Goal: Task Accomplishment & Management: Use online tool/utility

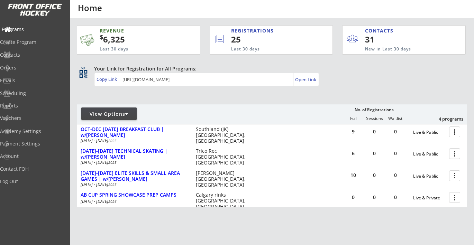
click at [34, 27] on div "Programs" at bounding box center [33, 29] width 62 height 5
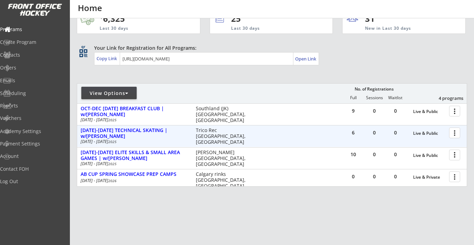
scroll to position [25, 0]
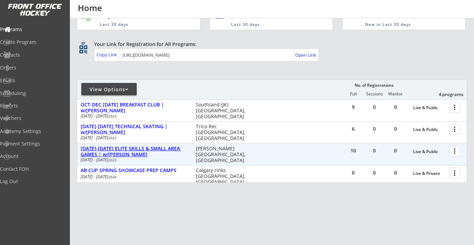
click at [175, 150] on div "[DATE]-[DATE] ELITE SKILLS & SMALL AREA GAMES | w/[PERSON_NAME]" at bounding box center [135, 152] width 108 height 12
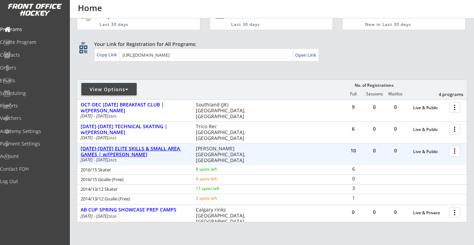
click at [118, 152] on div "[DATE]-[DATE] ELITE SKILLS & SMALL AREA GAMES | w/[PERSON_NAME]" at bounding box center [135, 152] width 108 height 12
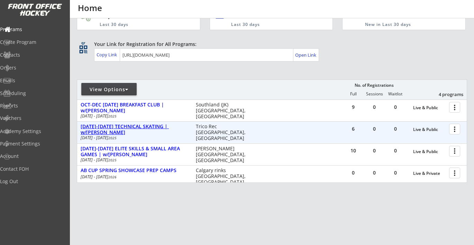
click at [120, 126] on div "[DATE]-[DATE] TECHNICAL SKATING | w/[PERSON_NAME]" at bounding box center [135, 130] width 108 height 12
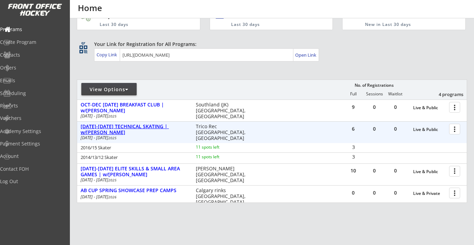
click at [170, 126] on div "[DATE]-[DATE] TECHNICAL SKATING | w/[PERSON_NAME]" at bounding box center [135, 130] width 108 height 12
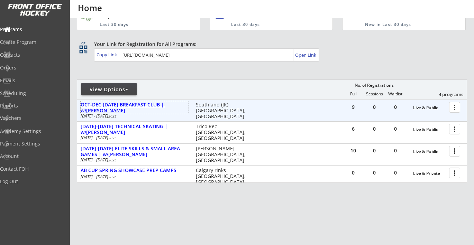
click at [163, 107] on div "OCT-DEC [DATE] BREAKFAST CLUB | w/[PERSON_NAME]" at bounding box center [135, 108] width 108 height 12
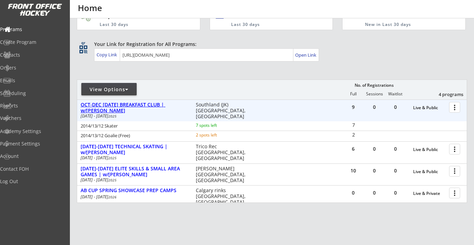
click at [163, 107] on div "OCT-DEC [DATE] BREAKFAST CLUB | w/[PERSON_NAME]" at bounding box center [135, 108] width 108 height 12
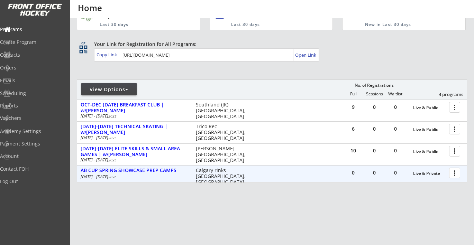
click at [157, 175] on div "Mar 22 - Apr 9 2026" at bounding box center [134, 177] width 106 height 4
click at [157, 172] on div "AB CUP SPRING SHOWCASE PREP CAMPS" at bounding box center [135, 171] width 108 height 6
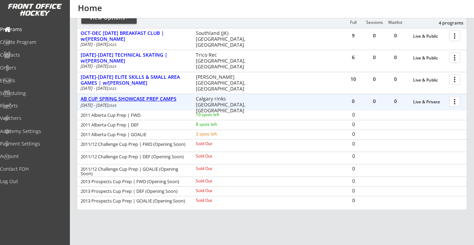
scroll to position [104, 0]
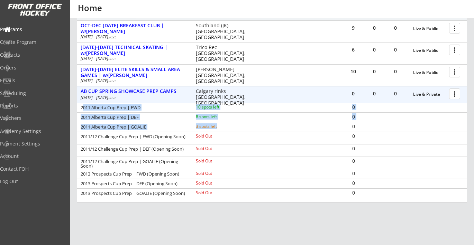
drag, startPoint x: 82, startPoint y: 108, endPoint x: 221, endPoint y: 128, distance: 140.5
click at [222, 128] on div "2011 Alberta Cup Prep | FWD 10 spots left 0 2011 Alberta Cup Prep | DEF 8 spots…" at bounding box center [272, 152] width 390 height 98
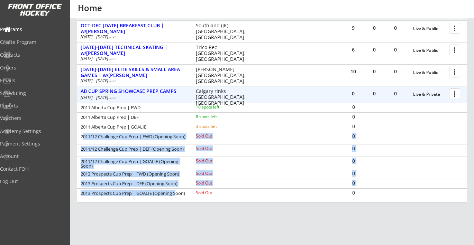
drag, startPoint x: 82, startPoint y: 137, endPoint x: 185, endPoint y: 193, distance: 117.4
click at [185, 193] on div "2011 Alberta Cup Prep | FWD 10 spots left 0 2011 Alberta Cup Prep | DEF 8 spots…" at bounding box center [272, 152] width 390 height 98
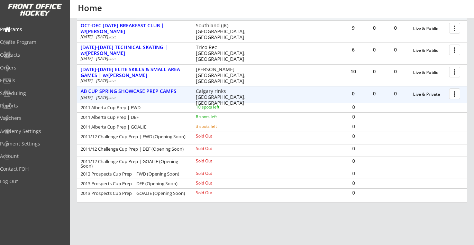
click at [218, 204] on div "REVENUE $ 6,325 Last 30 days REGISTRATIONS 25 Last 30 days CONTACTS 31 New in L…" at bounding box center [272, 95] width 390 height 361
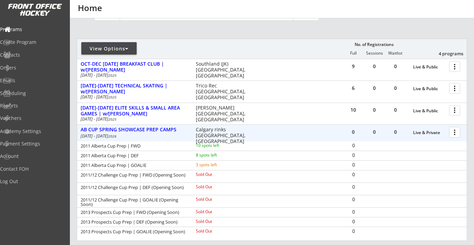
scroll to position [45, 0]
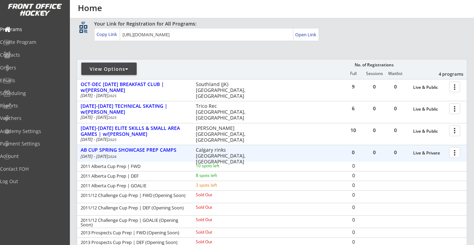
click at [167, 145] on div "0 0 0 Live & Private more_vert AB CUP SPRING SHOWCASE PREP CAMPS Mar 22 - Apr 9…" at bounding box center [272, 153] width 390 height 17
click at [162, 152] on div "AB CUP SPRING SHOWCASE PREP CAMPS" at bounding box center [135, 150] width 108 height 6
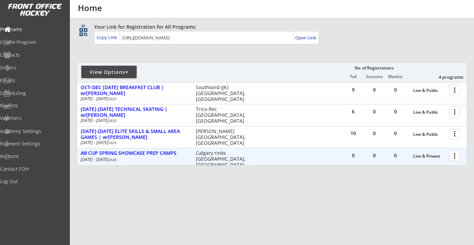
click at [452, 154] on div at bounding box center [456, 155] width 12 height 12
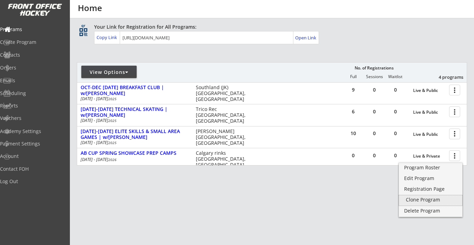
click at [418, 201] on div "Clone Program" at bounding box center [430, 200] width 49 height 5
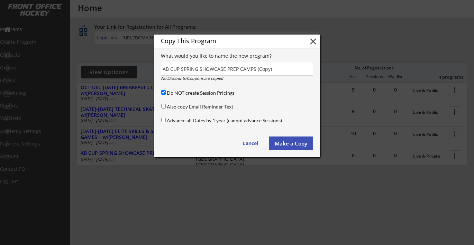
click at [164, 93] on input "Do NOT create Session Pricings" at bounding box center [163, 92] width 4 height 4
checkbox input "false"
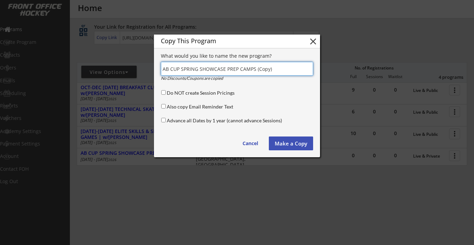
drag, startPoint x: 276, startPoint y: 69, endPoint x: 163, endPoint y: 68, distance: 113.2
click at [163, 68] on input "input" at bounding box center [237, 69] width 152 height 14
paste input "MARCH BREAK BODY CONTACT | 2013/12"
drag, startPoint x: 263, startPoint y: 67, endPoint x: 235, endPoint y: 66, distance: 28.0
click at [235, 66] on input "input" at bounding box center [237, 69] width 152 height 14
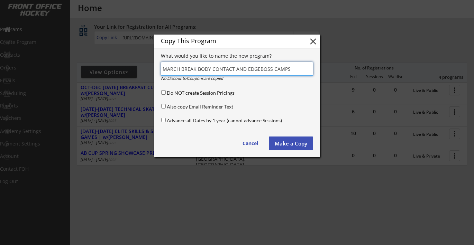
type input "MARCH BREAK BODY CONTACT AND EDGEBOSS CAMPS"
click at [277, 139] on button "Make a Copy" at bounding box center [291, 144] width 44 height 14
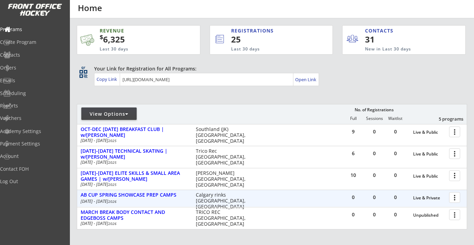
click at [453, 199] on div at bounding box center [456, 197] width 12 height 12
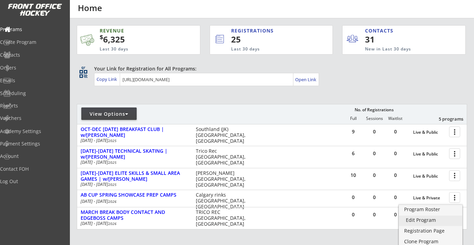
click at [424, 219] on div "Edit Program" at bounding box center [430, 220] width 49 height 5
